Goal: Information Seeking & Learning: Learn about a topic

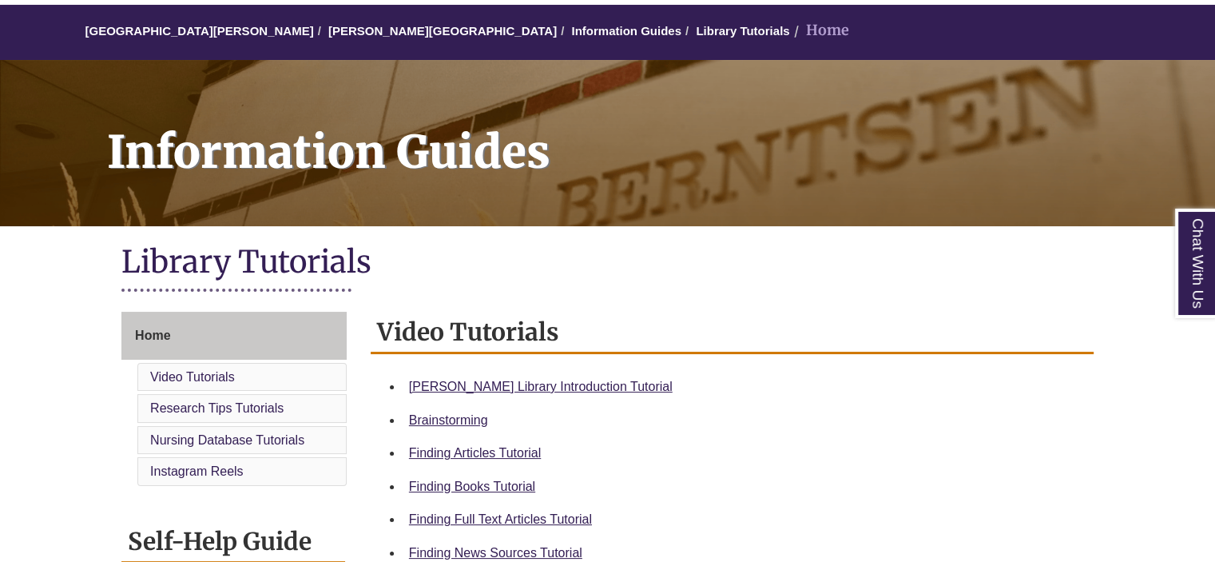
scroll to position [240, 0]
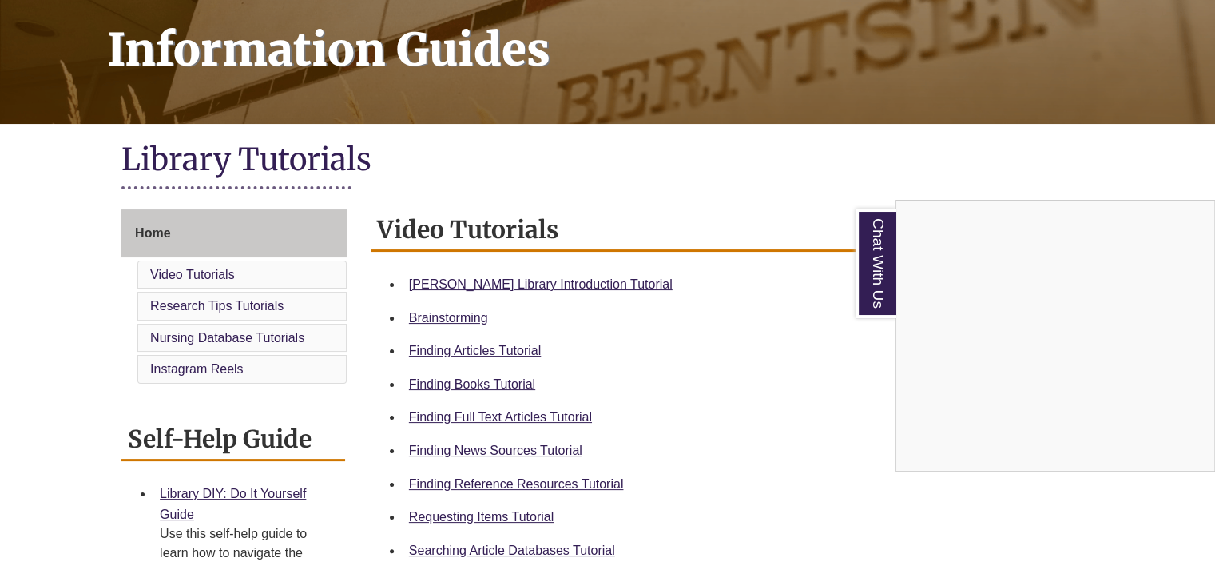
click at [643, 204] on div "Chat With Us" at bounding box center [607, 281] width 1215 height 562
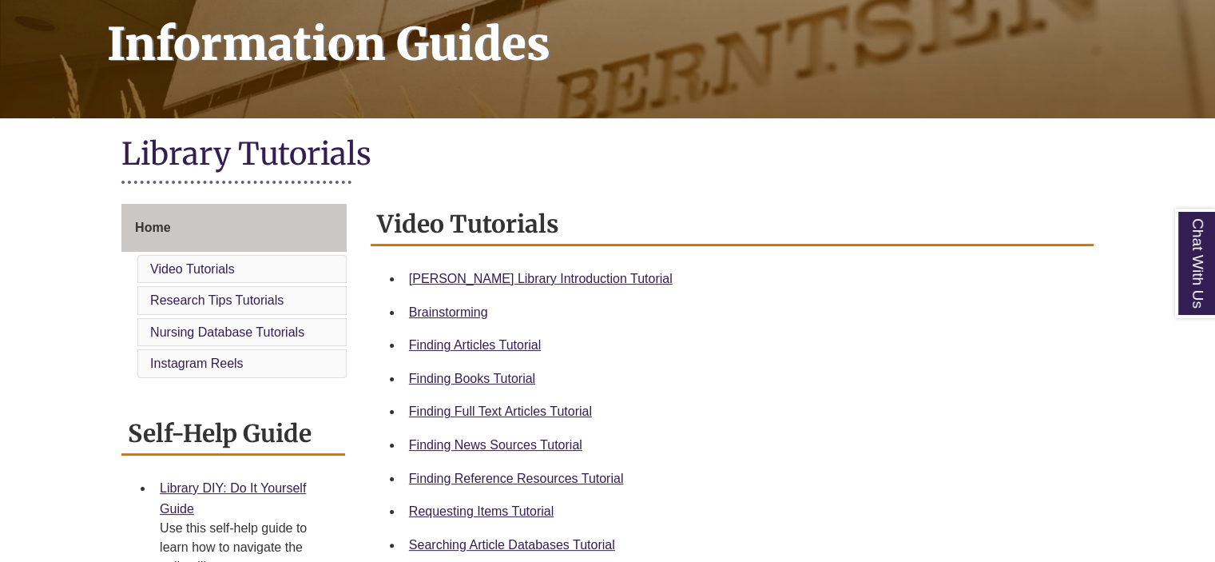
scroll to position [320, 0]
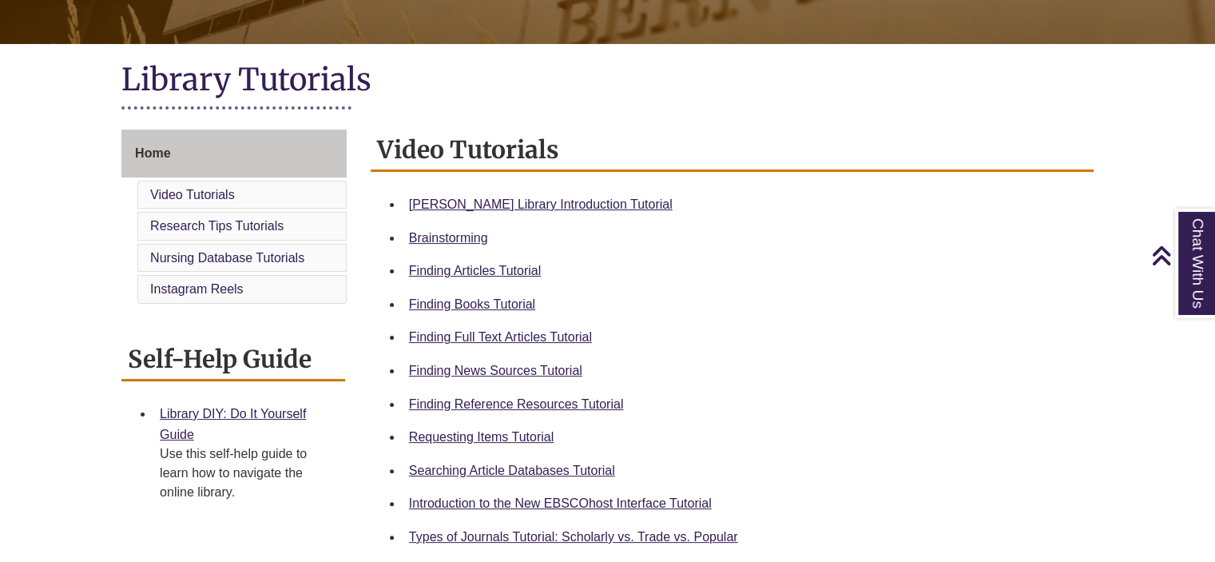
click at [519, 328] on div "Finding Full Text Articles Tutorial" at bounding box center [745, 337] width 672 height 21
click at [530, 338] on link "Finding Full Text Articles Tutorial" at bounding box center [500, 337] width 183 height 14
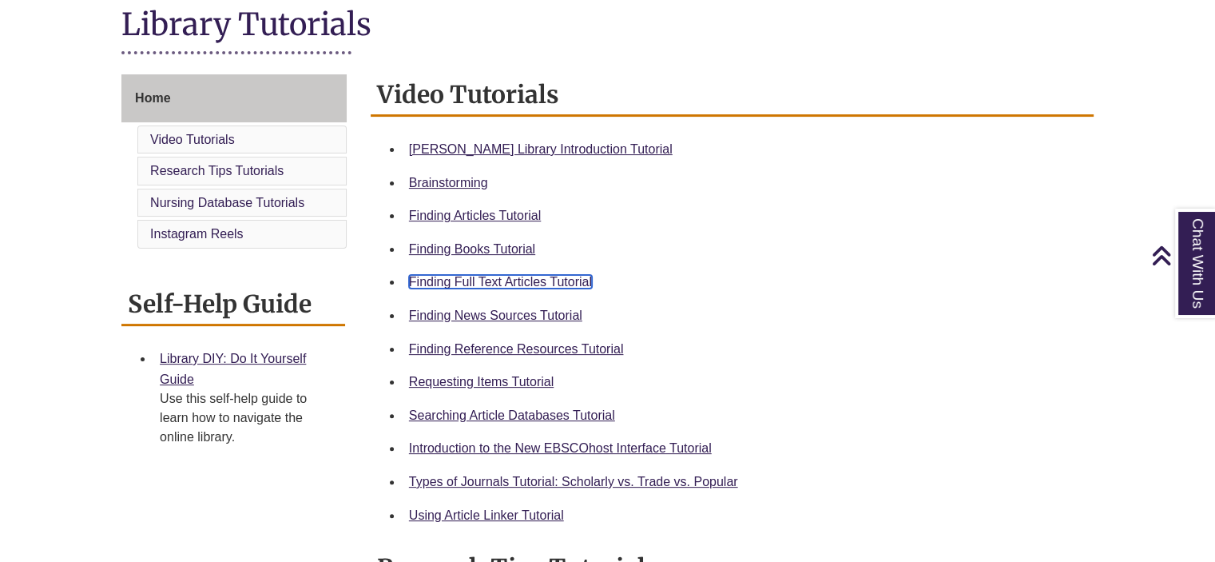
scroll to position [399, 0]
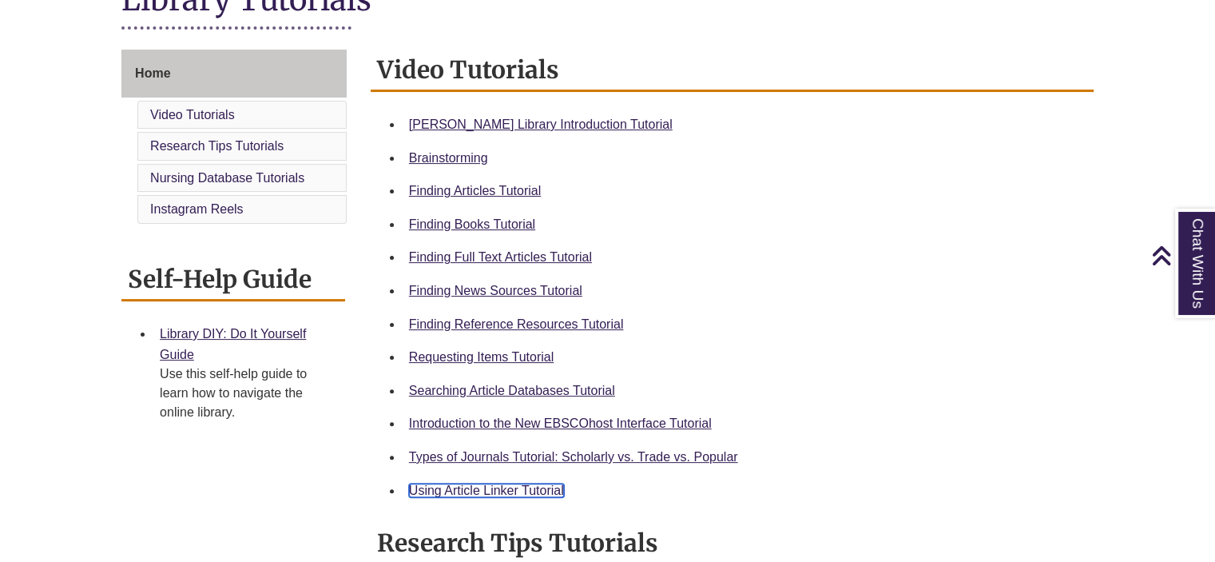
click at [516, 489] on link "Using Article Linker Tutorial" at bounding box center [486, 490] width 155 height 14
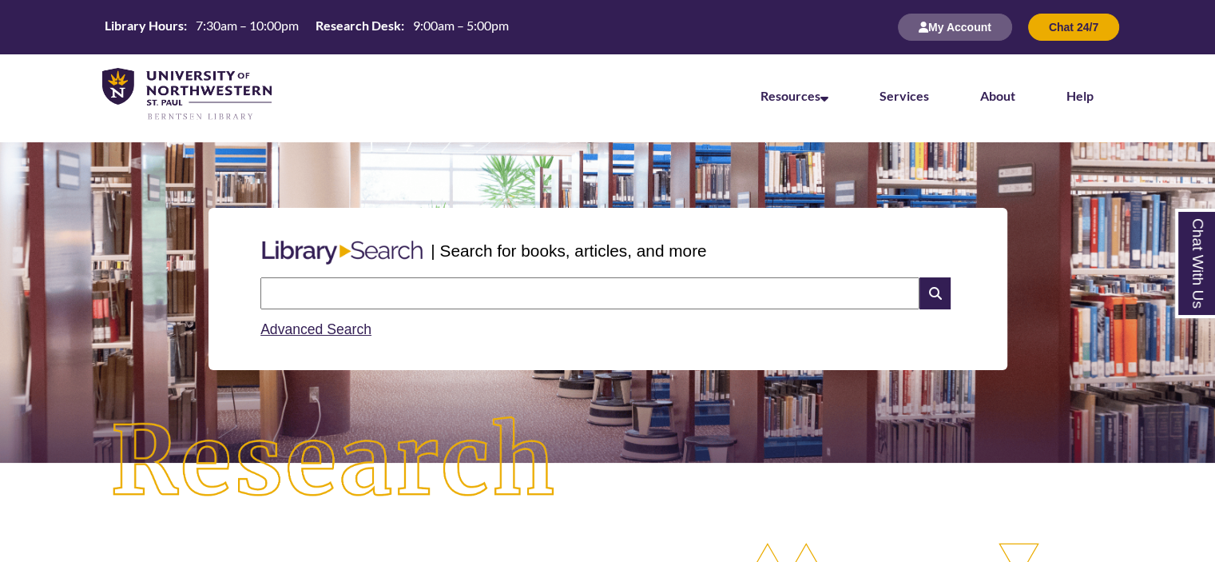
click at [406, 290] on input "text" at bounding box center [589, 293] width 659 height 32
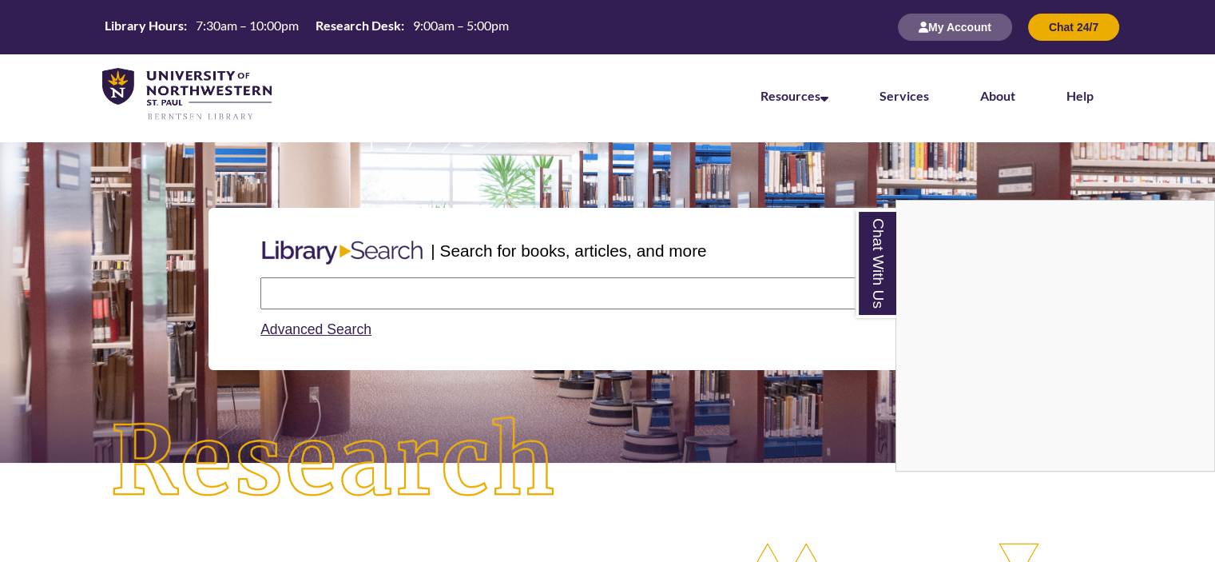
click at [473, 292] on div "Chat With Us" at bounding box center [607, 281] width 1215 height 562
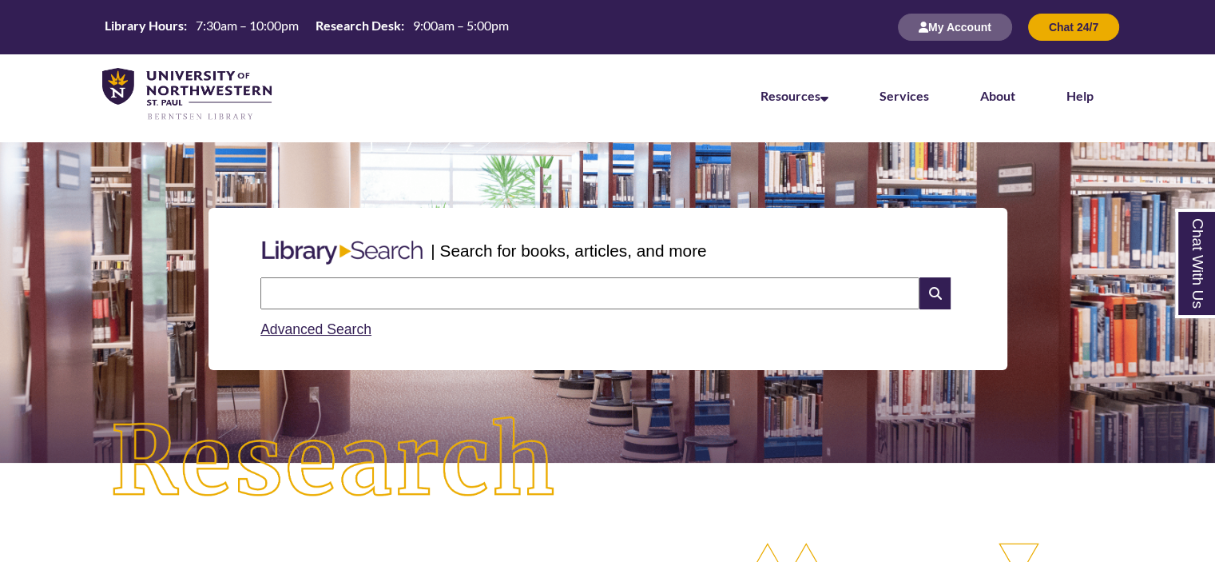
click at [473, 292] on input "text" at bounding box center [589, 293] width 659 height 32
type input "**********"
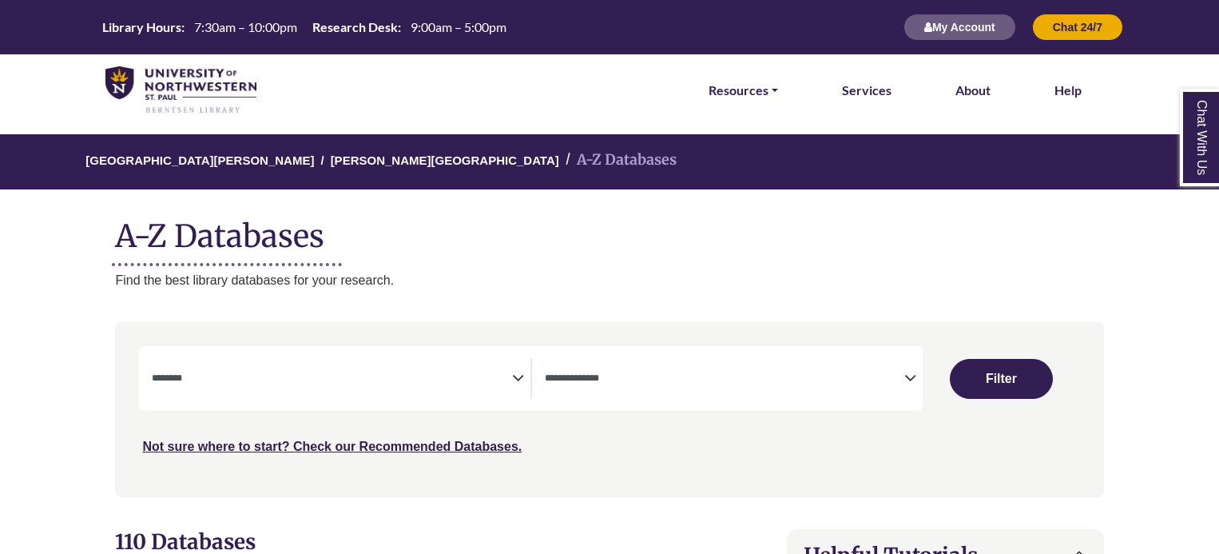
select select "Database Subject Filter"
select select "Database Types Filter"
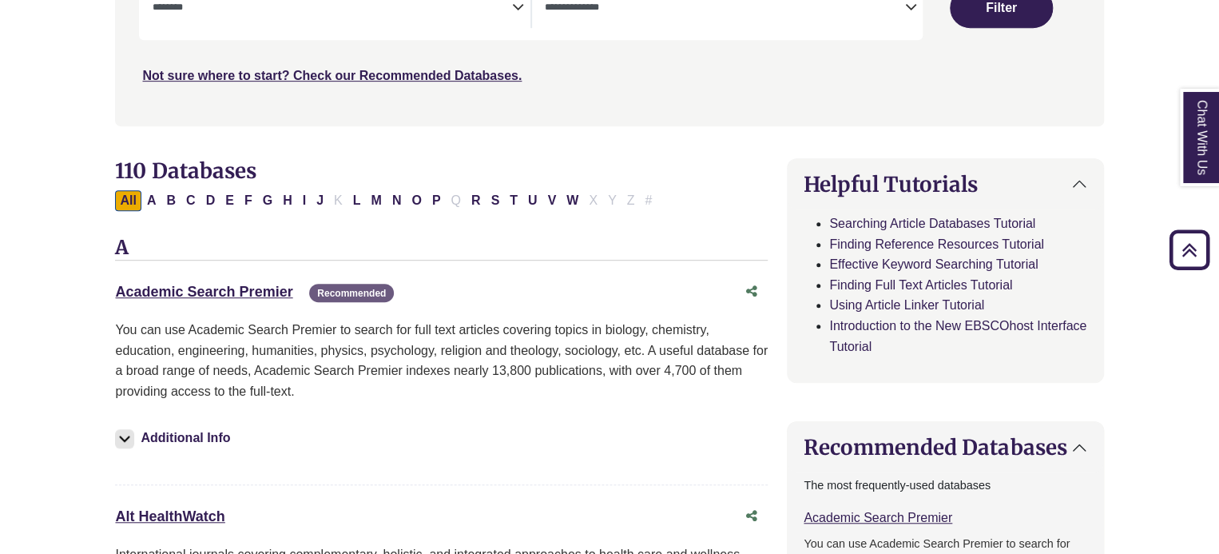
scroll to position [399, 0]
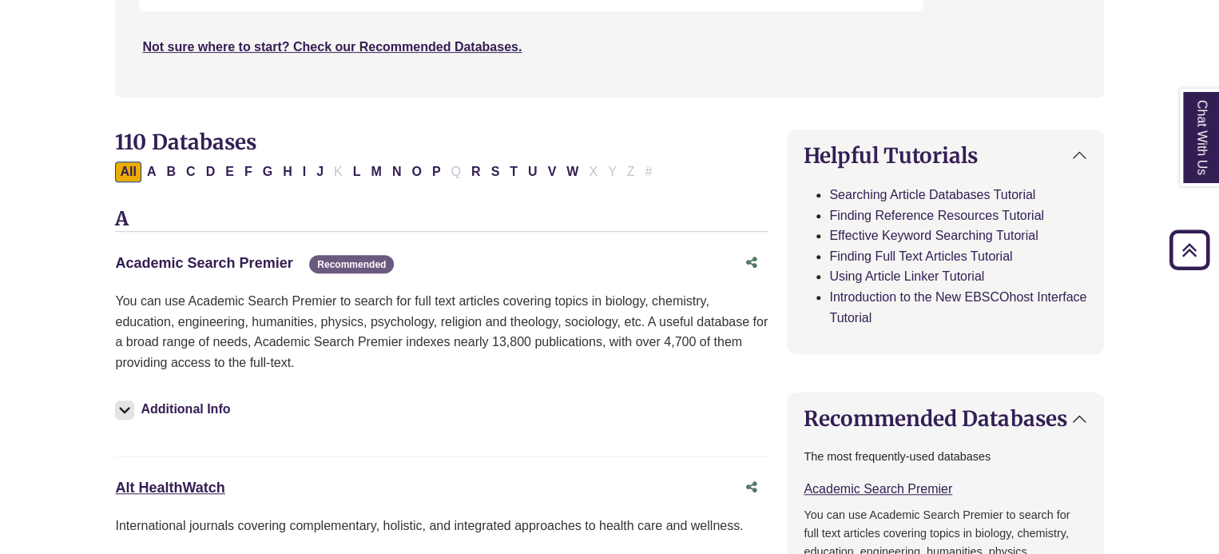
click at [256, 265] on link "Academic Search Premier This link opens in a new window" at bounding box center [203, 263] width 177 height 16
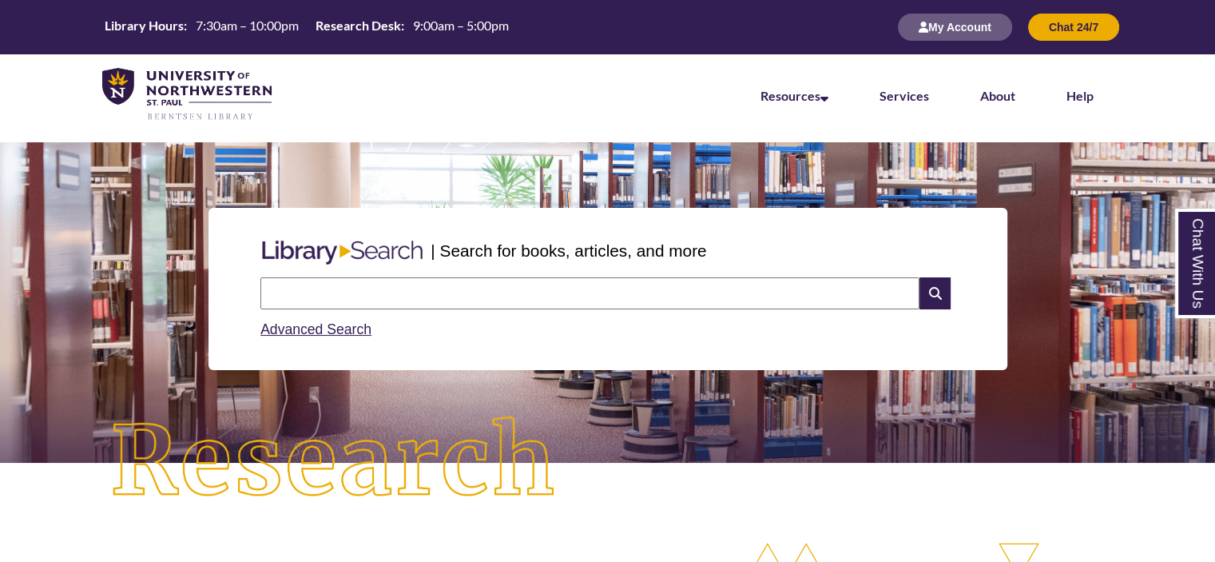
click at [399, 294] on input "text" at bounding box center [589, 293] width 659 height 32
click at [384, 290] on input "**********" at bounding box center [589, 293] width 659 height 32
type input "**********"
